Goal: Information Seeking & Learning: Find contact information

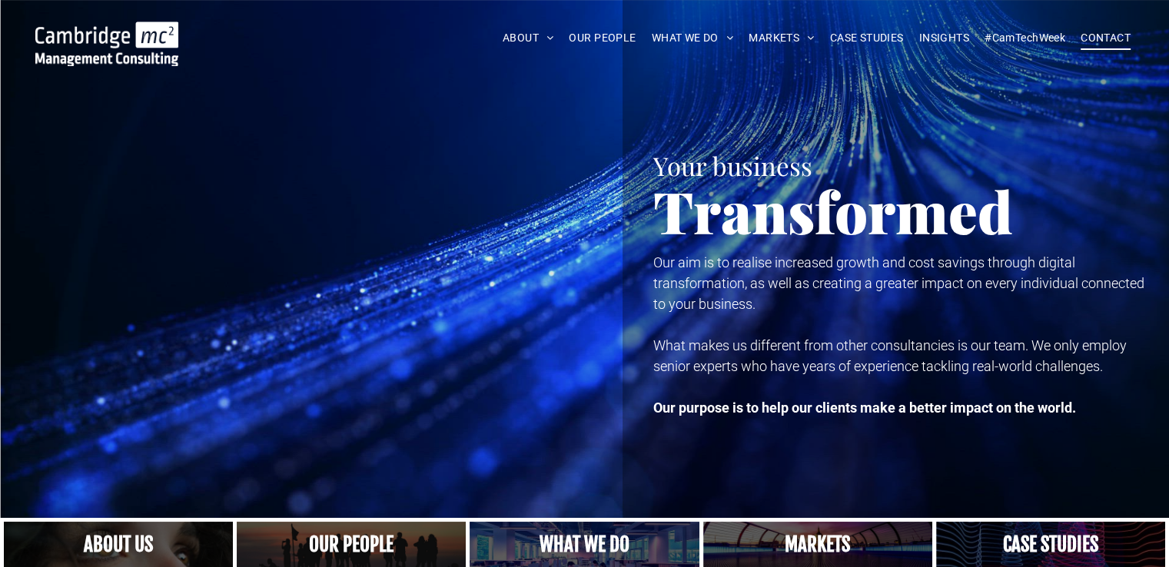
click at [1103, 35] on span "CONTACT" at bounding box center [1106, 38] width 50 height 24
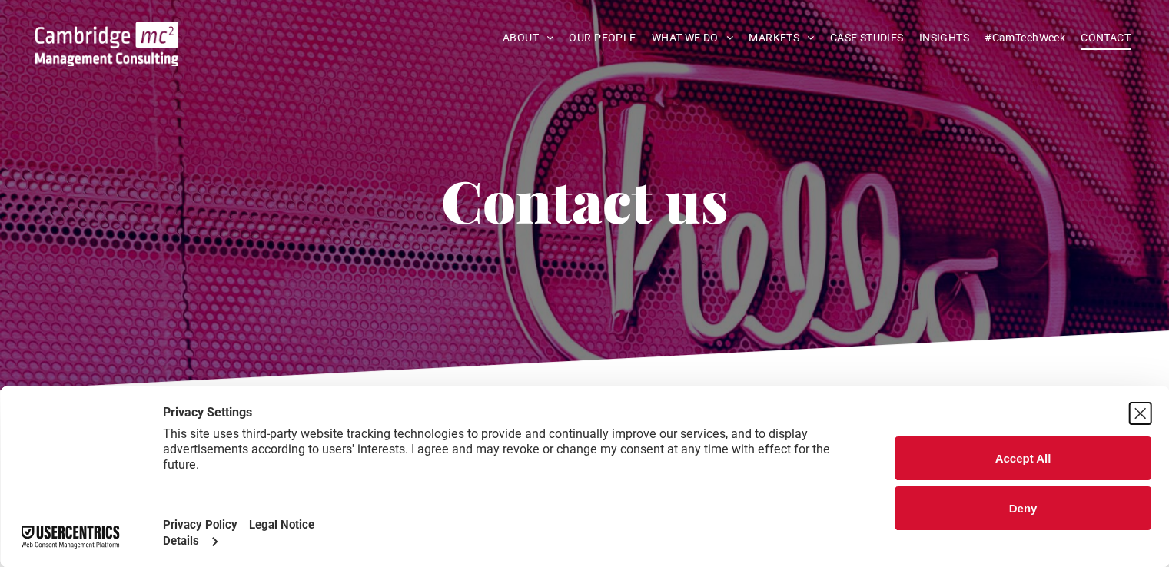
click at [1135, 414] on div "Close Layer" at bounding box center [1140, 414] width 22 height 22
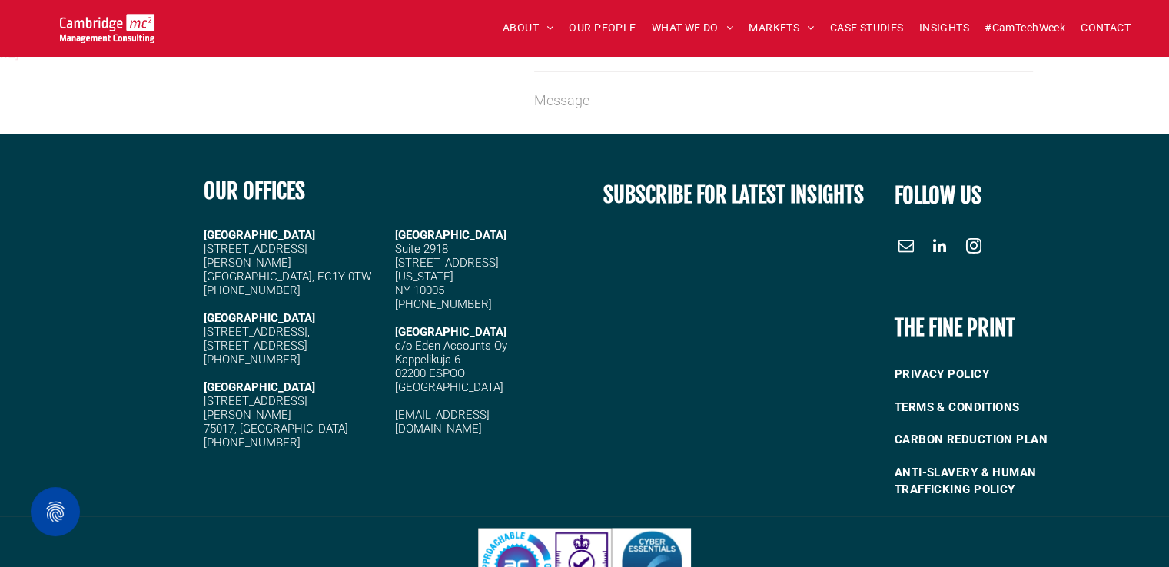
scroll to position [2075, 0]
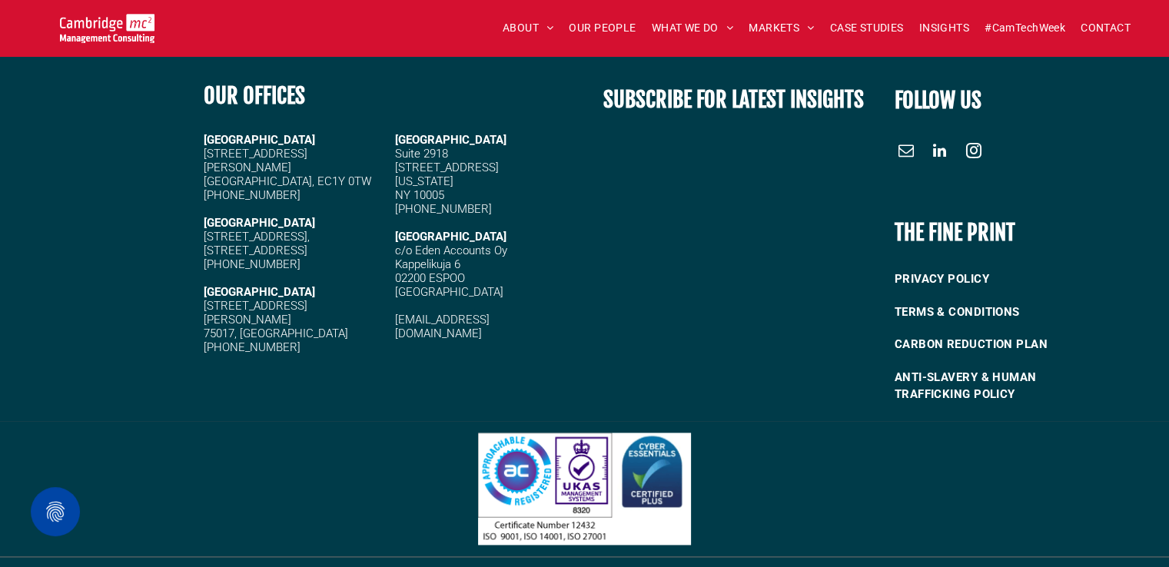
click at [410, 216] on span "[PHONE_NUMBER]" at bounding box center [443, 209] width 97 height 14
drag, startPoint x: 410, startPoint y: 222, endPoint x: 501, endPoint y: 225, distance: 90.7
click at [501, 216] on h5 "[PHONE_NUMBER]" at bounding box center [485, 209] width 181 height 14
copy div "44 (0)1223 750335"
drag, startPoint x: 393, startPoint y: 331, endPoint x: 526, endPoint y: 339, distance: 133.2
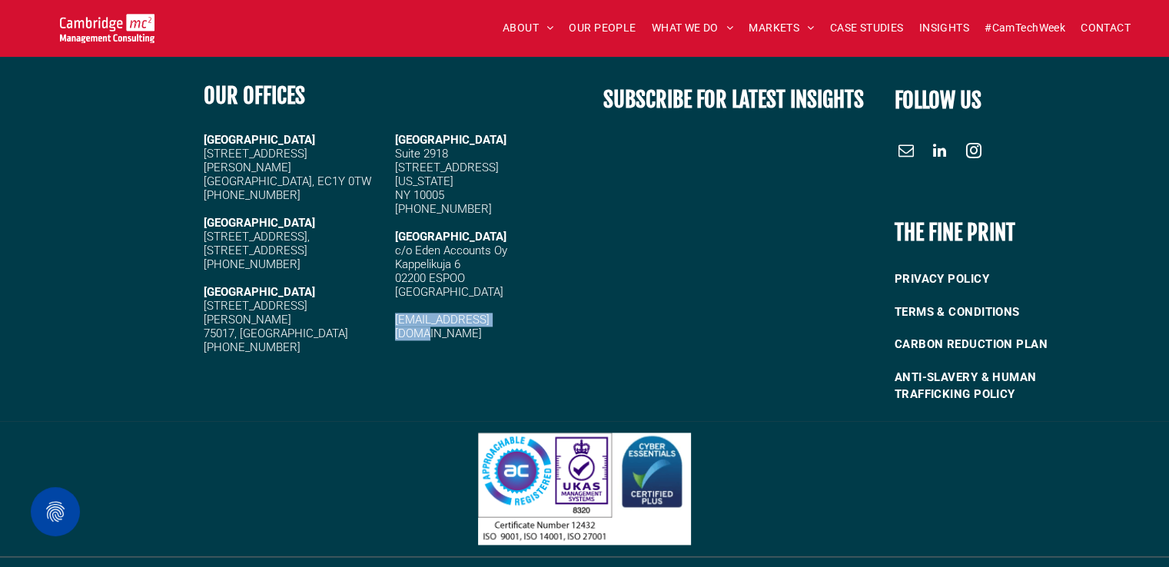
click at [526, 339] on div "UNITED STATES Suite 2918 40 Wall Street New York NY 10005 +44 (0)1223 750335 FI…" at bounding box center [483, 243] width 186 height 237
copy link "[EMAIL_ADDRESS][DOMAIN_NAME]"
